Goal: Information Seeking & Learning: Compare options

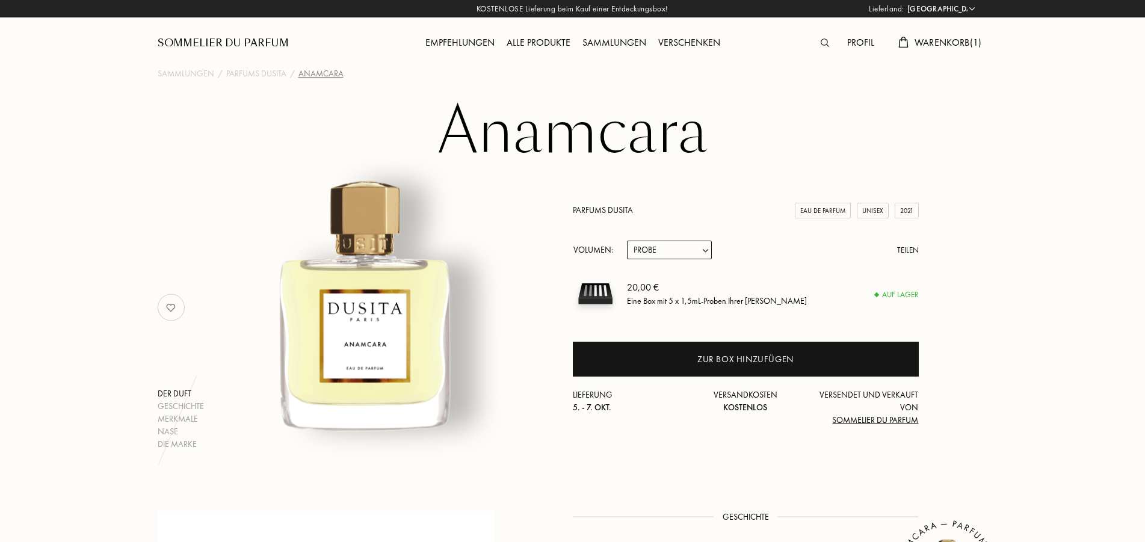
select select "DE"
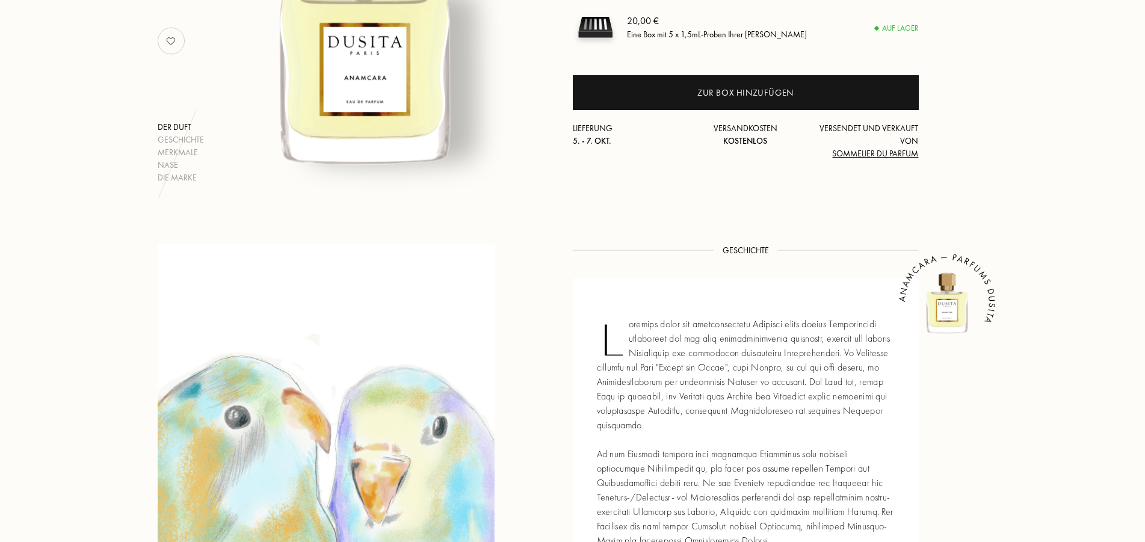
scroll to position [245, 0]
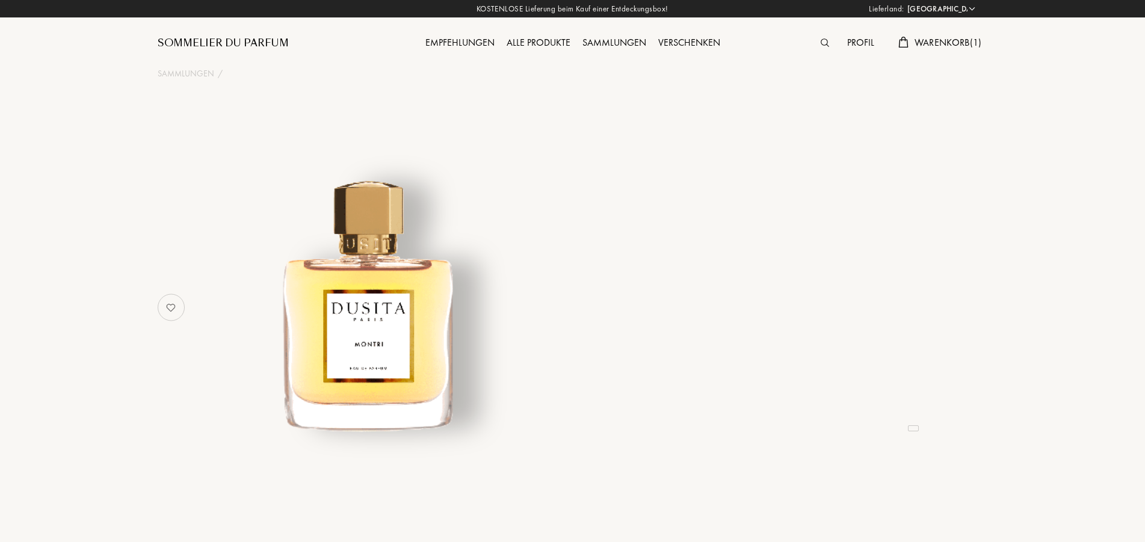
select select "DE"
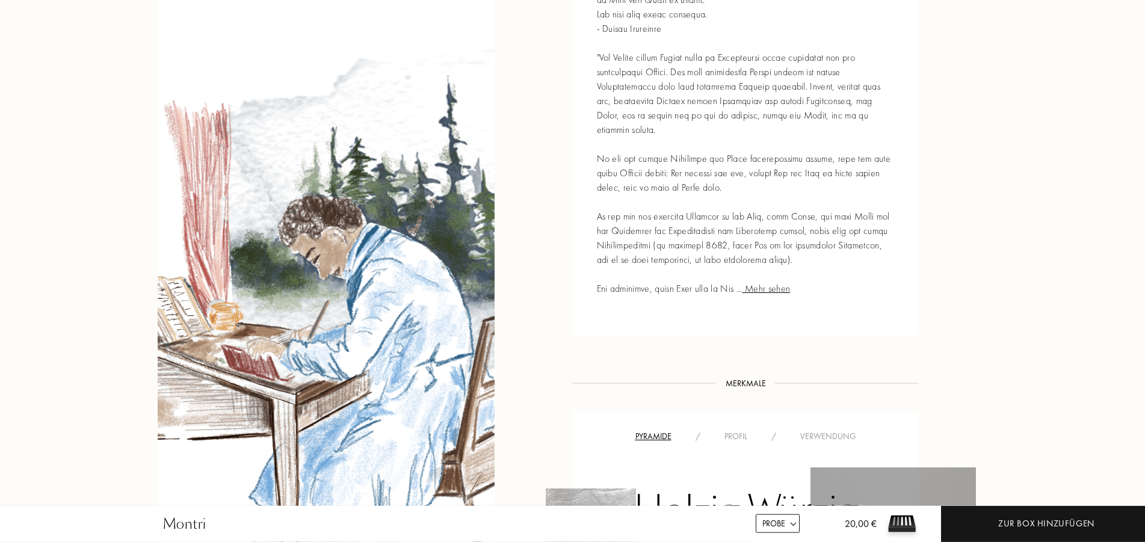
scroll to position [675, 0]
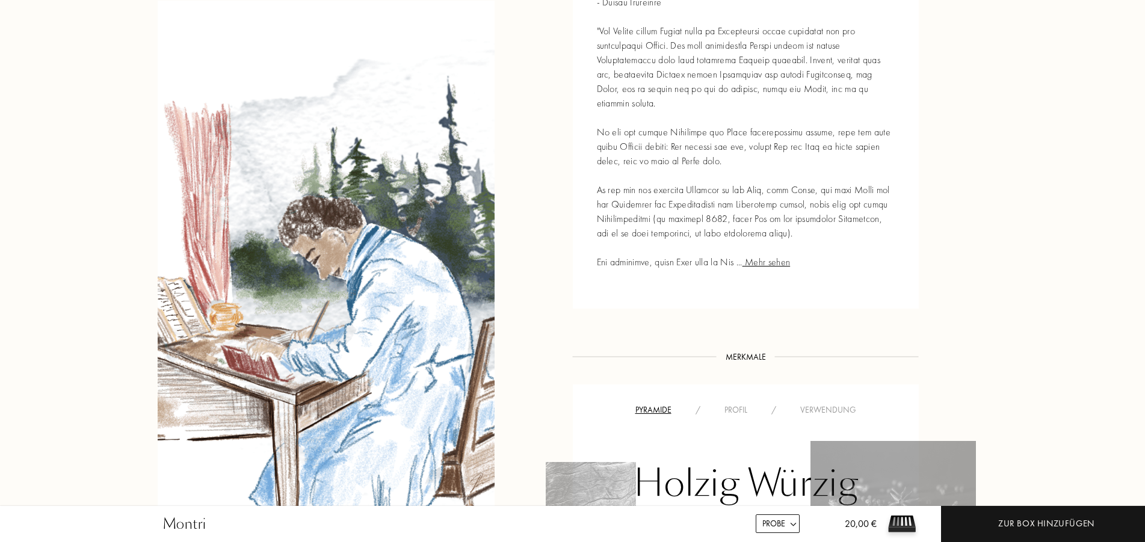
click at [772, 256] on span "Mehr sehen" at bounding box center [766, 262] width 48 height 13
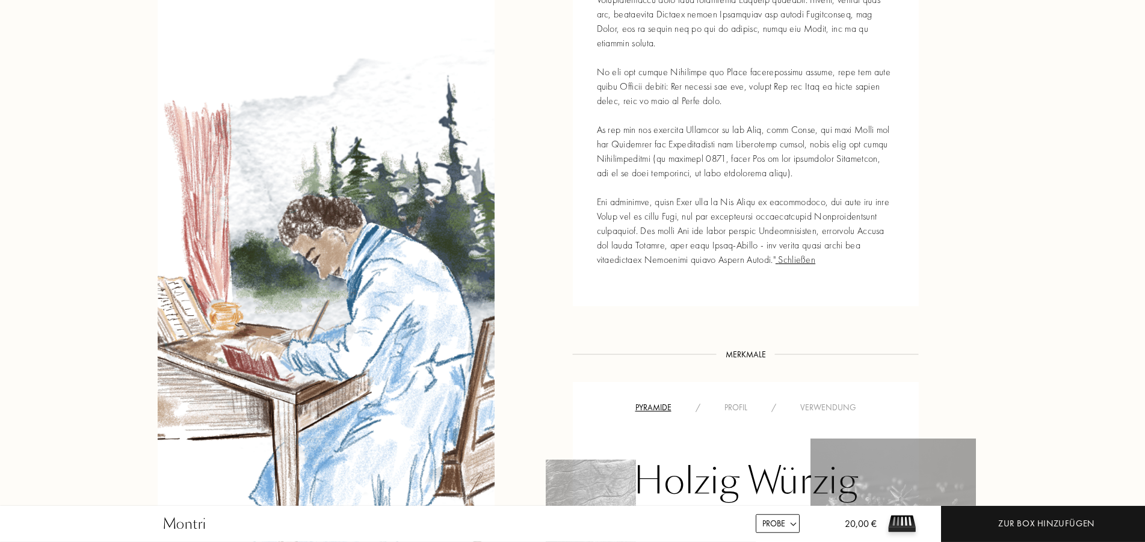
scroll to position [736, 0]
click at [799, 252] on span "Schließen" at bounding box center [795, 258] width 40 height 13
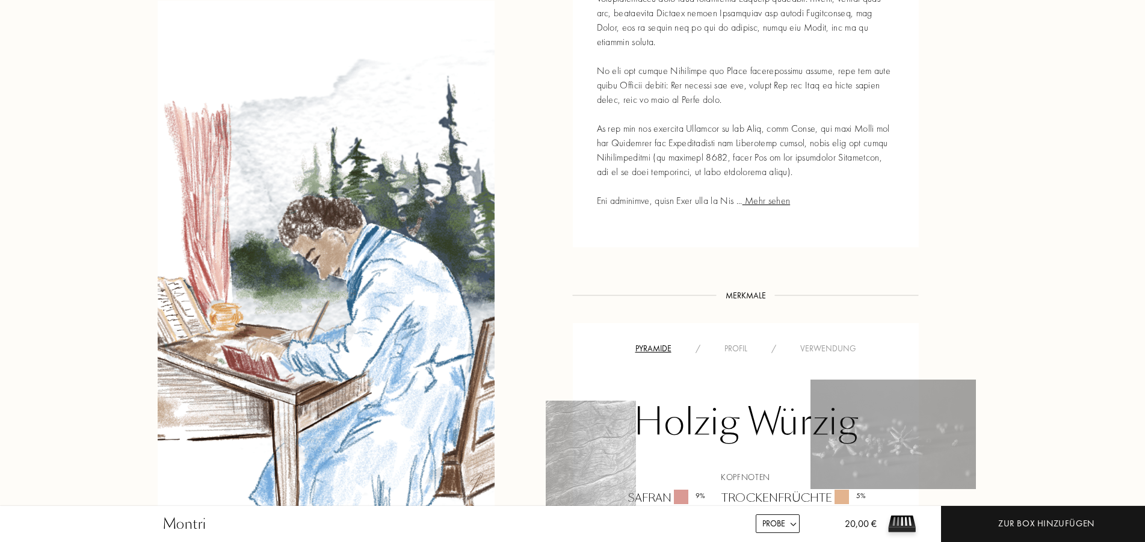
click at [777, 194] on span "Mehr sehen" at bounding box center [766, 200] width 48 height 13
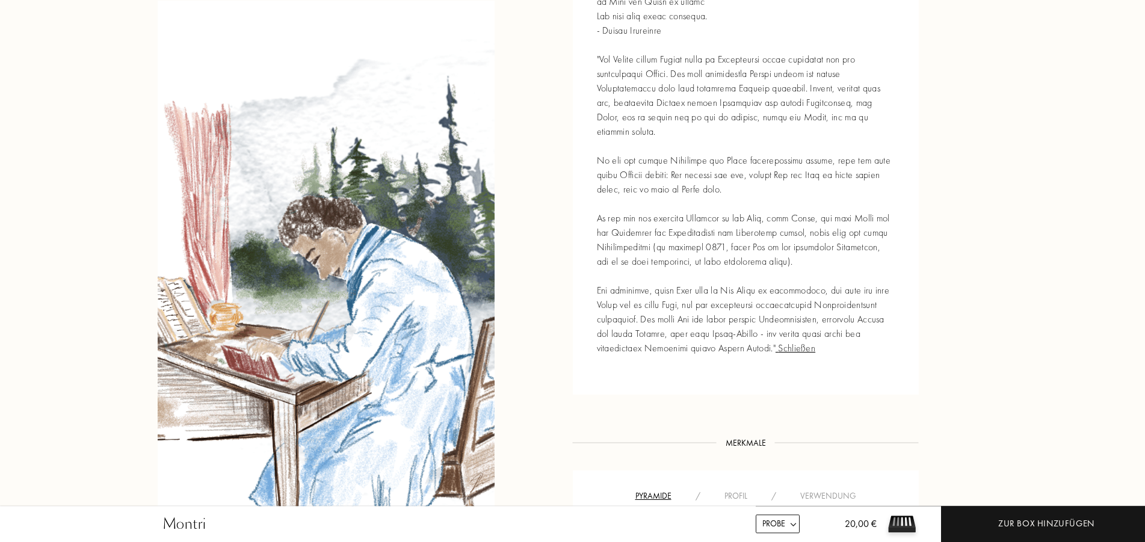
scroll to position [675, 0]
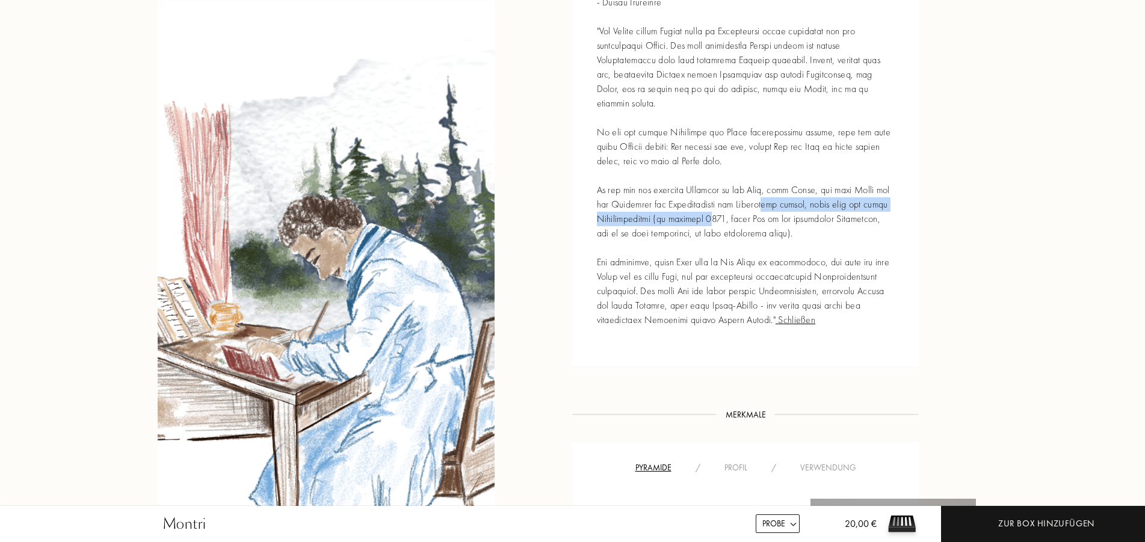
drag, startPoint x: 711, startPoint y: 205, endPoint x: 765, endPoint y: 196, distance: 55.0
click at [765, 196] on div "Schließen MONTRI — PARFUMS DUSITA" at bounding box center [746, 117] width 346 height 497
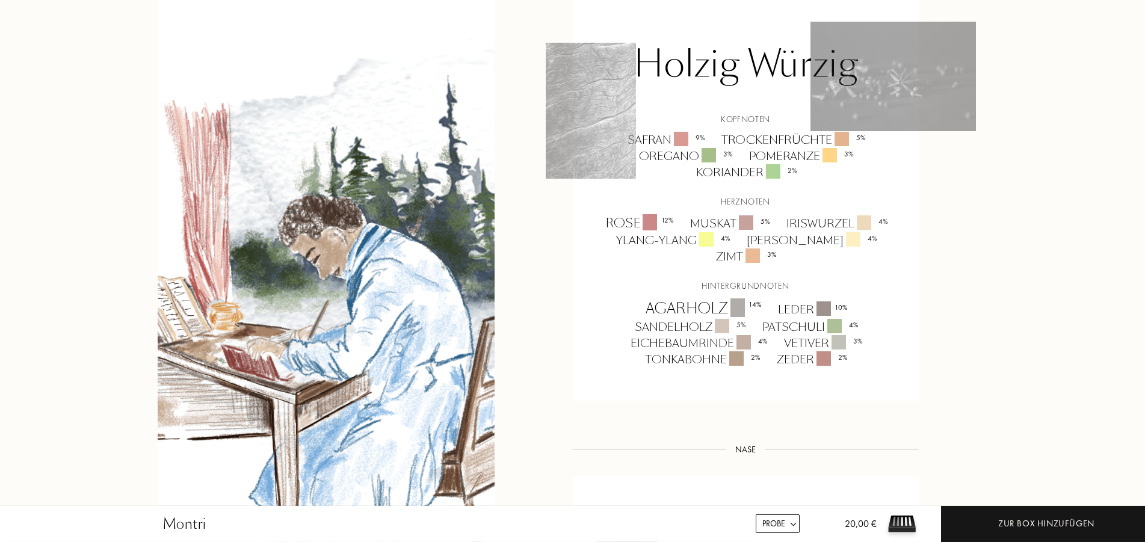
scroll to position [1227, 0]
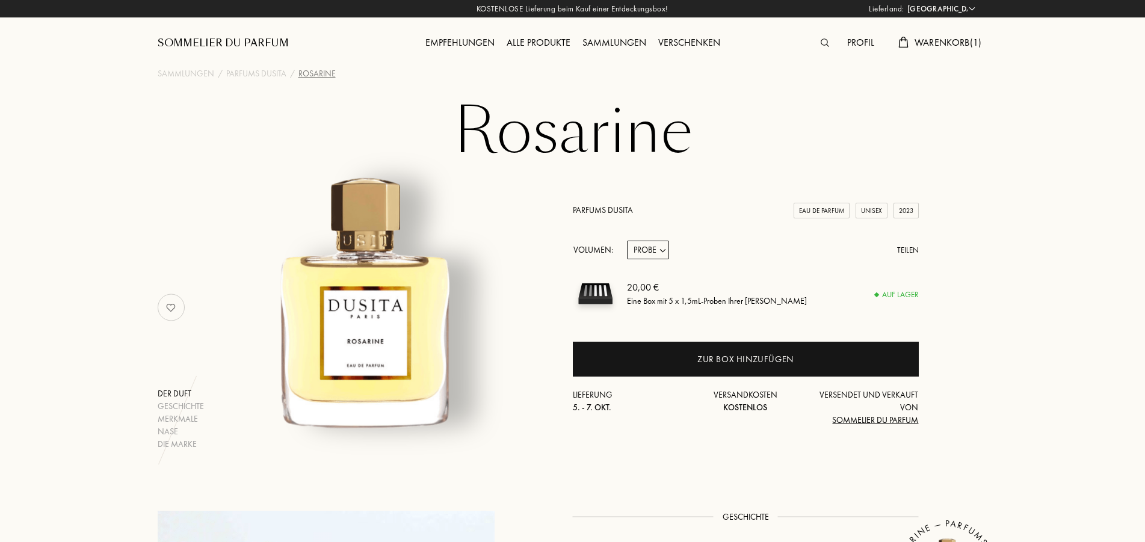
select select "DE"
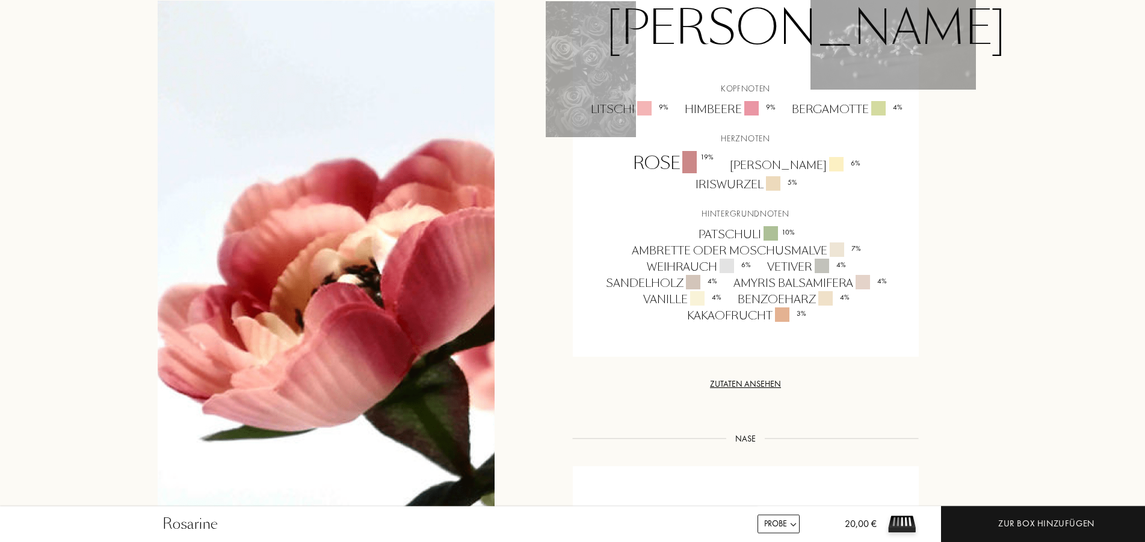
scroll to position [920, 0]
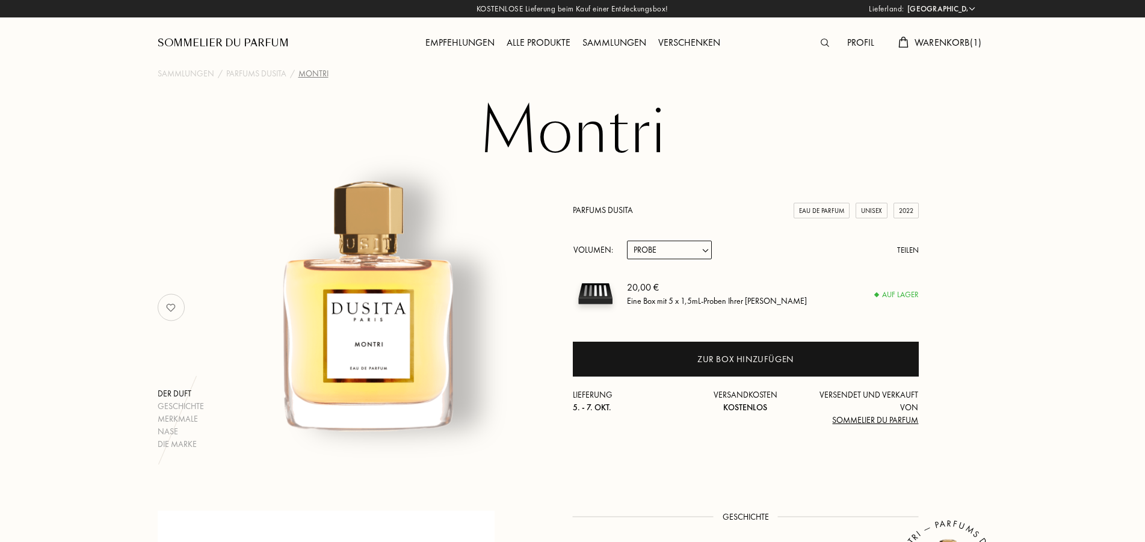
select select "DE"
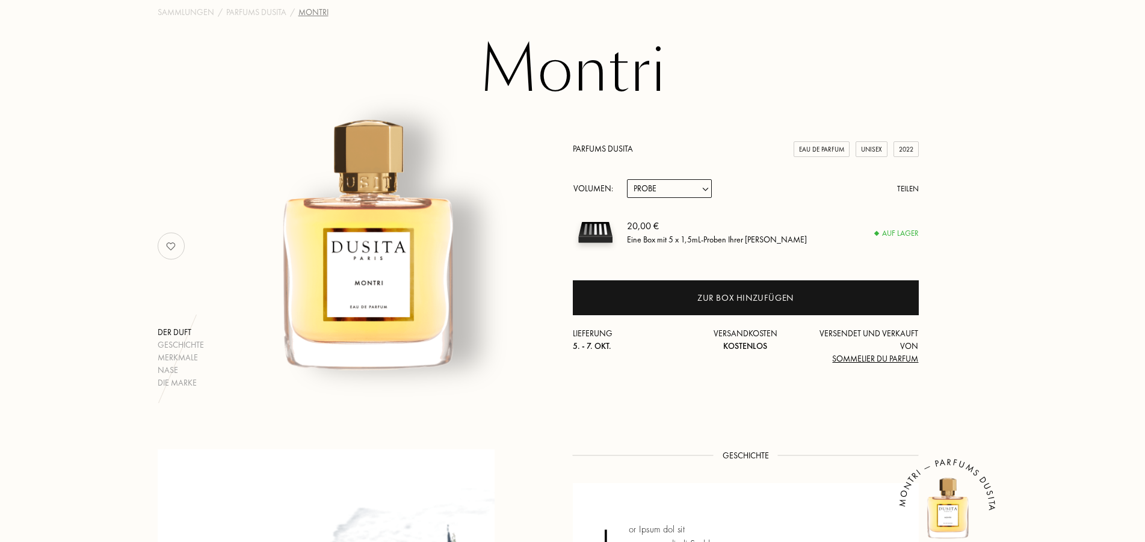
click at [627, 179] on select "Probe 15mL 22.5mL (3 * 7.5mL) 50mL 100mL" at bounding box center [669, 188] width 85 height 19
select select "1"
click option "15mL" at bounding box center [0, 0] width 0 height 0
select select "1"
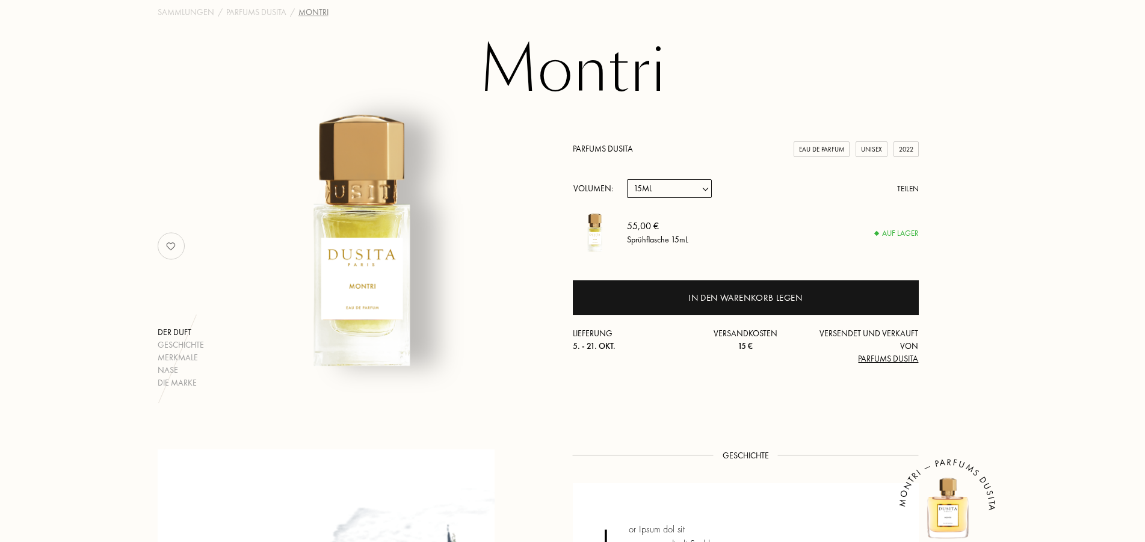
click at [627, 179] on select "Probe 15mL 22.5mL (3 * 7.5mL) 50mL 100mL" at bounding box center [669, 188] width 85 height 19
select select "2"
click option "22.5mL (3 * 7.5mL)" at bounding box center [0, 0] width 0 height 0
select select "2"
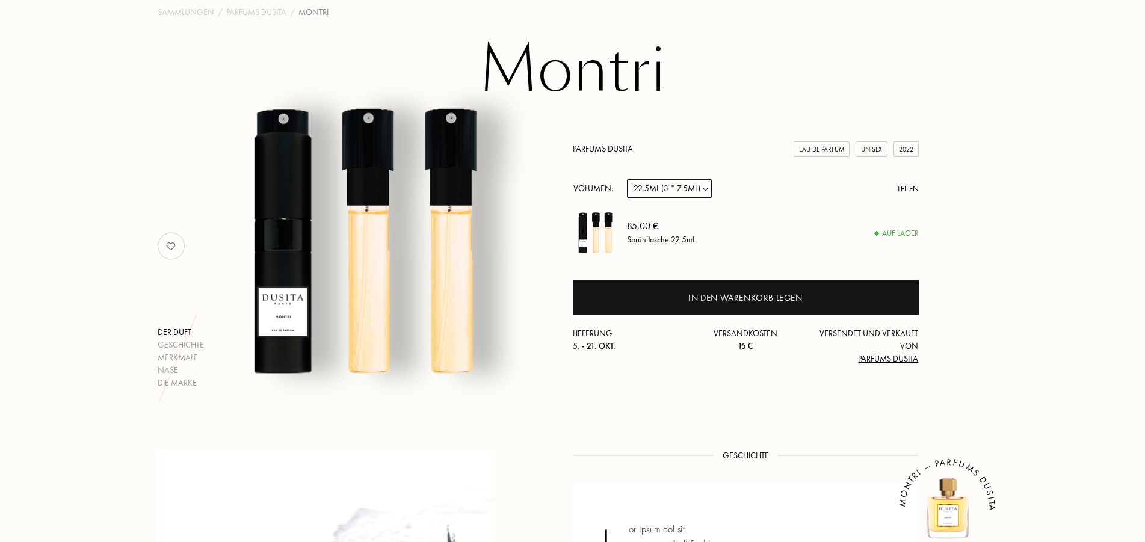
click at [627, 179] on select "Probe 15mL 22.5mL (3 * 7.5mL) 50mL 100mL" at bounding box center [669, 188] width 85 height 19
select select "1"
click option "15mL" at bounding box center [0, 0] width 0 height 0
select select "1"
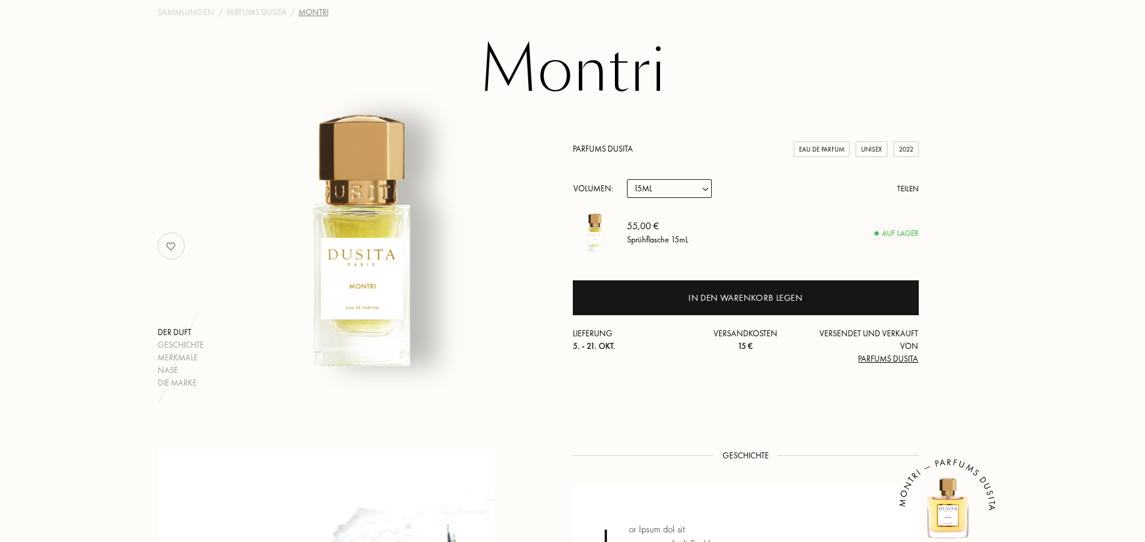
click at [627, 179] on select "Probe 15mL 22.5mL (3 * 7.5mL) 50mL 100mL" at bounding box center [669, 188] width 85 height 19
click at [711, 183] on select "Probe 15mL 22.5mL (3 * 7.5mL) 50mL 100mL" at bounding box center [669, 188] width 85 height 19
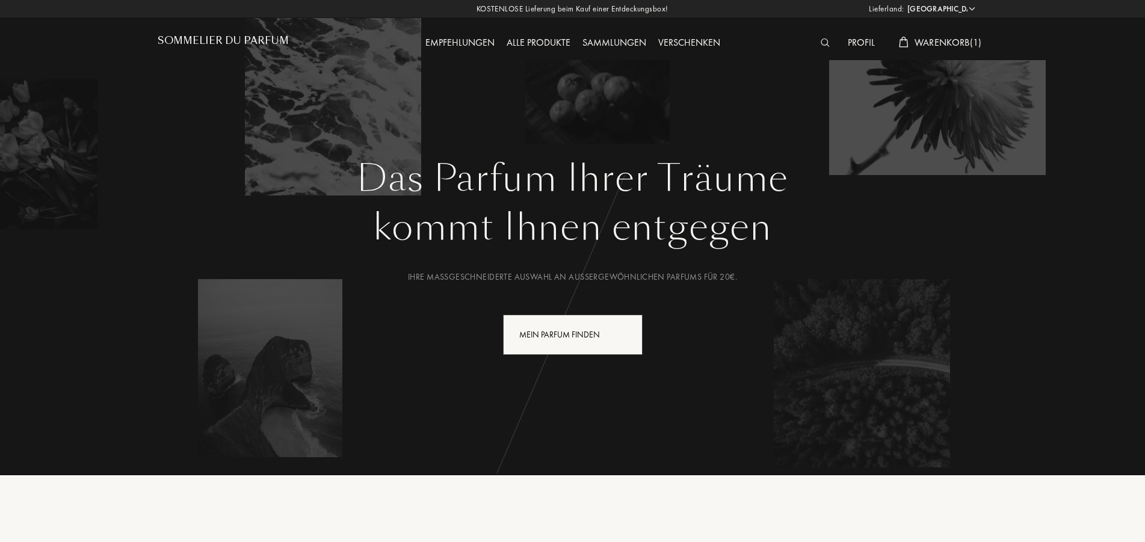
select select "DE"
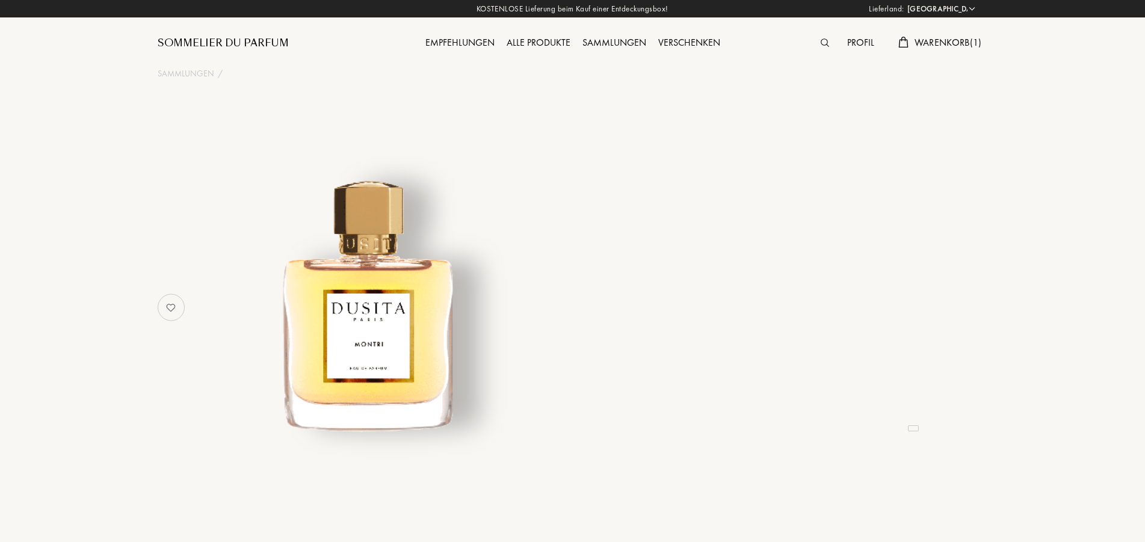
select select "DE"
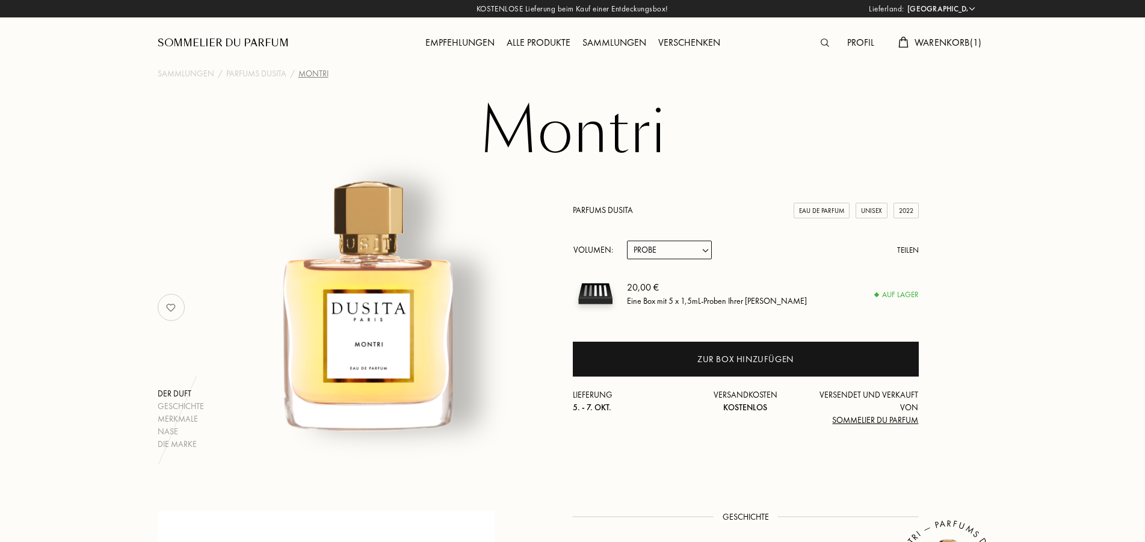
click at [621, 207] on link "Parfums Dusita" at bounding box center [603, 210] width 60 height 11
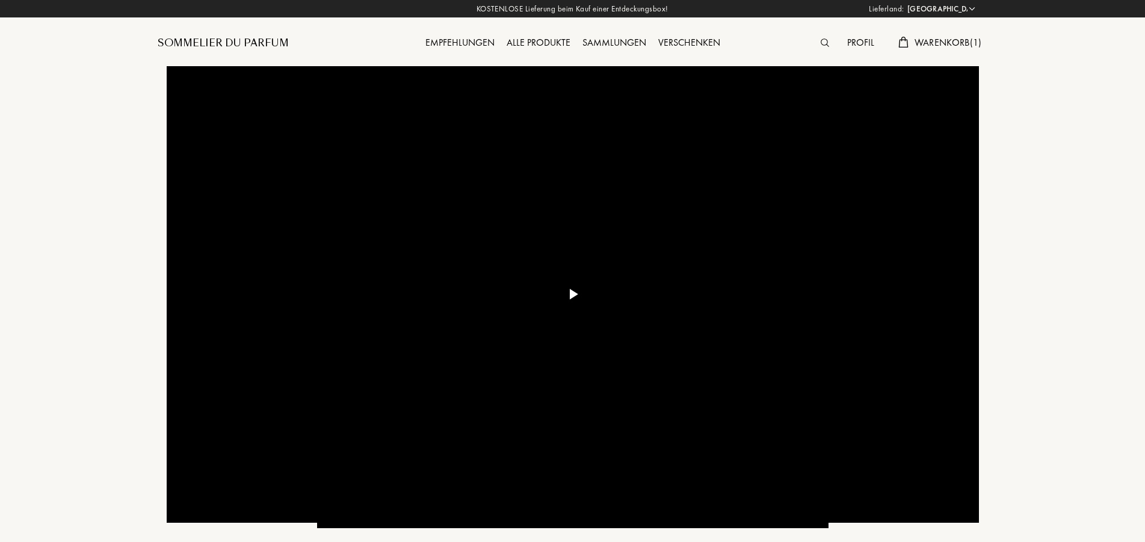
select select "DE"
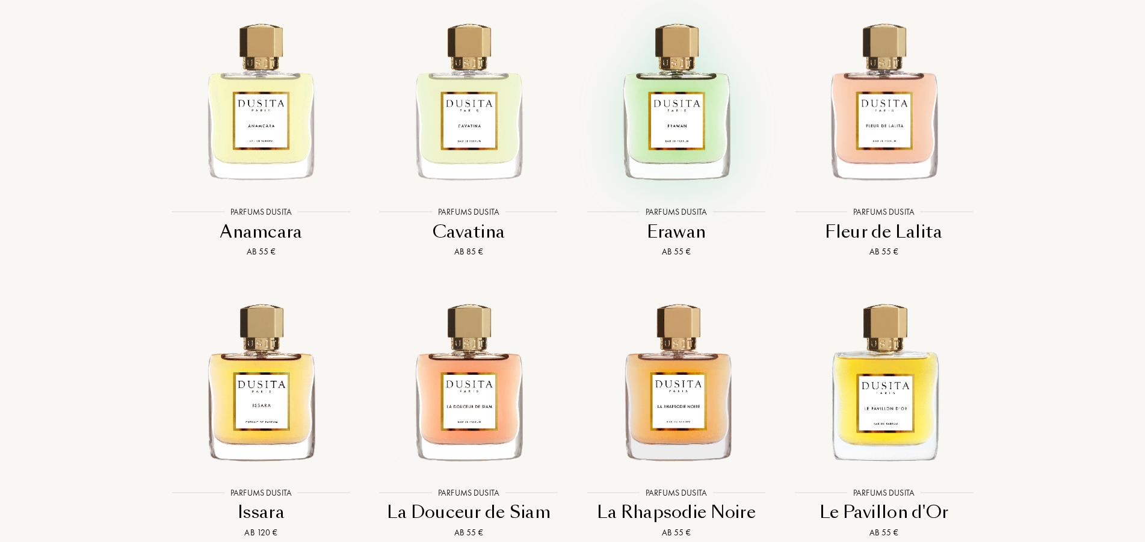
scroll to position [1841, 0]
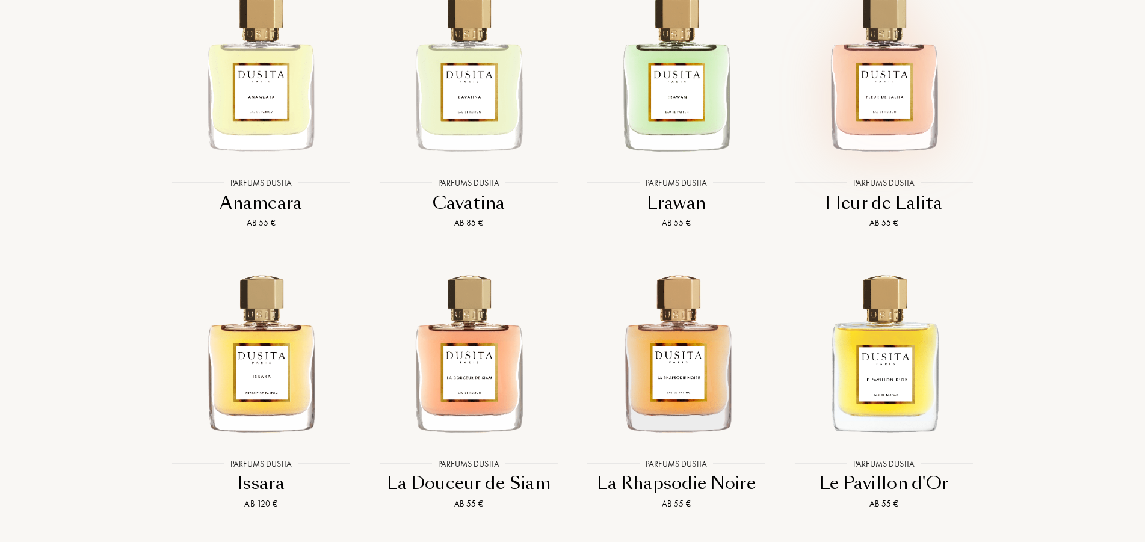
click at [915, 99] on img at bounding box center [883, 70] width 187 height 187
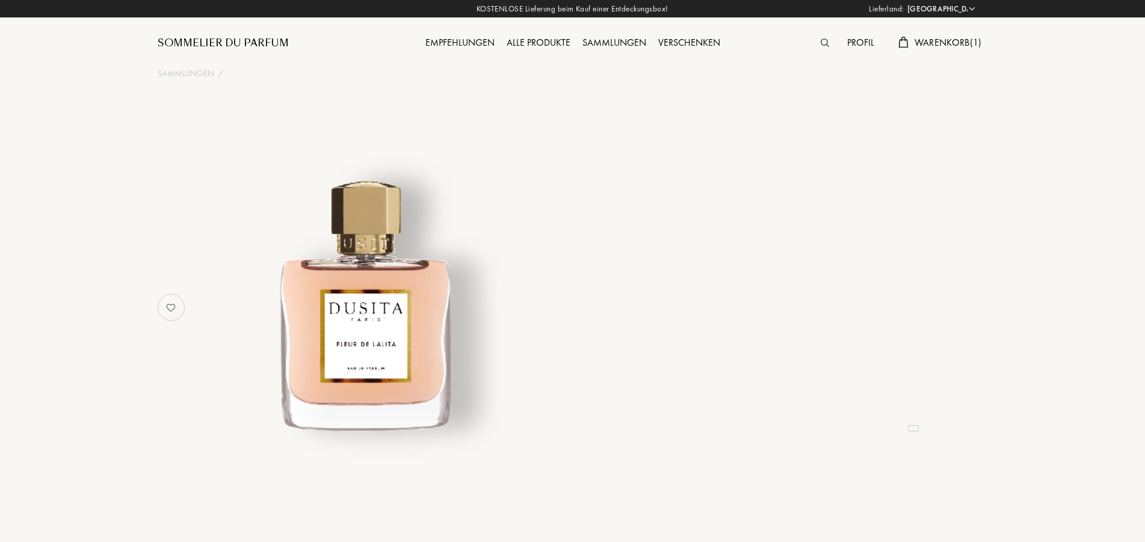
select select "DE"
select select "4"
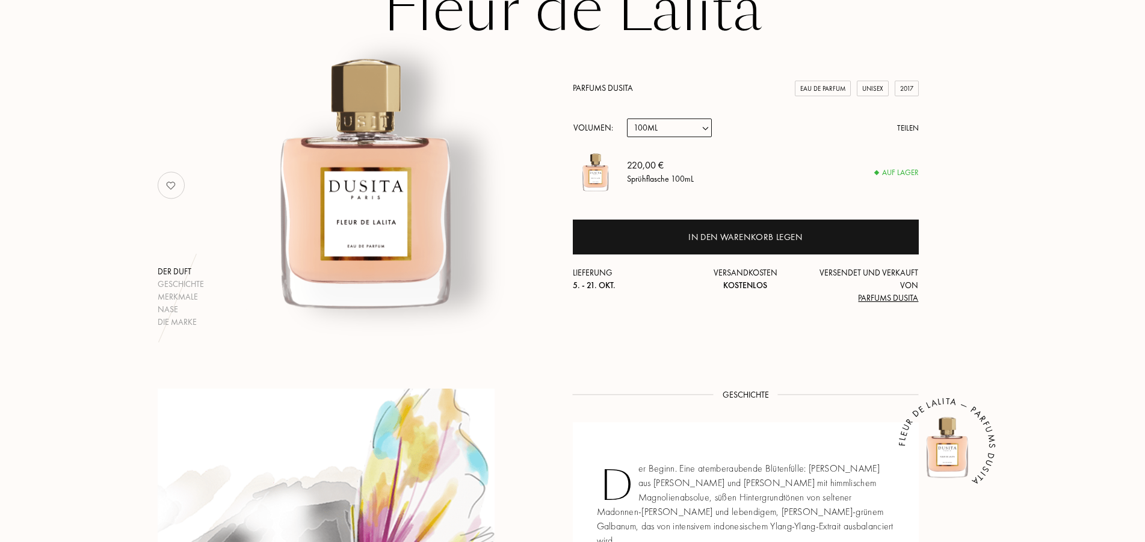
scroll to position [123, 0]
click at [627, 118] on select "Probe 15mL 22.5mL (3 * 7.5mL) 50mL 100mL" at bounding box center [669, 127] width 85 height 19
select select "0"
click option "Probe" at bounding box center [0, 0] width 0 height 0
select select "0"
